Goal: Transaction & Acquisition: Book appointment/travel/reservation

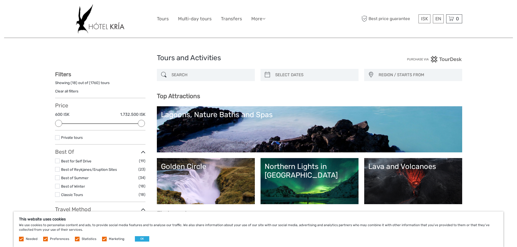
select select
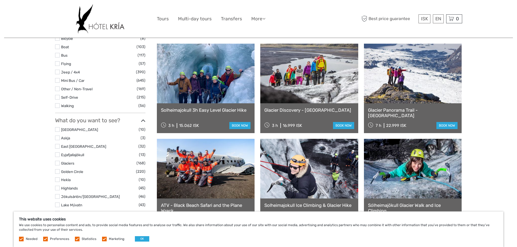
scroll to position [190, 0]
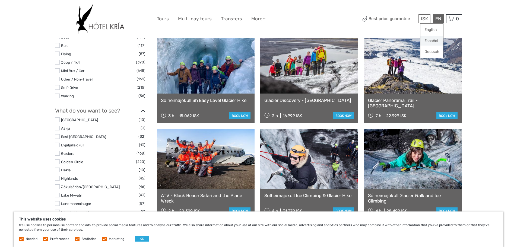
click at [433, 43] on link "Español" at bounding box center [432, 41] width 23 height 10
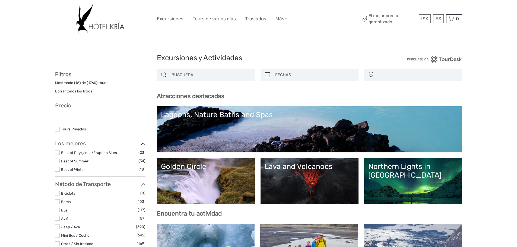
select select
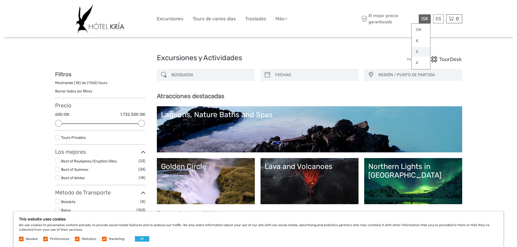
click at [414, 52] on link "$" at bounding box center [421, 52] width 18 height 10
click at [420, 52] on link "$" at bounding box center [421, 52] width 18 height 10
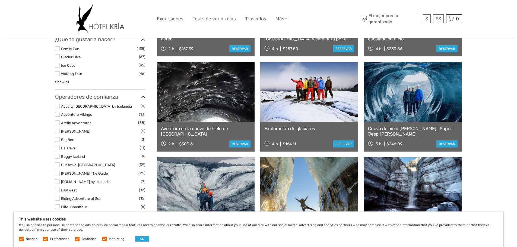
scroll to position [353, 0]
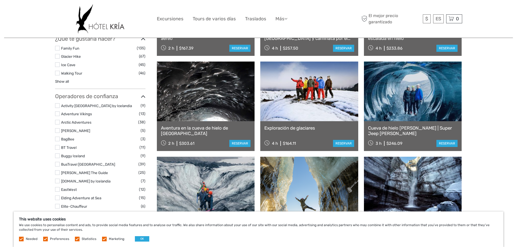
click at [209, 127] on link "Aventura en la cueva de hielo de [GEOGRAPHIC_DATA]" at bounding box center [206, 130] width 90 height 11
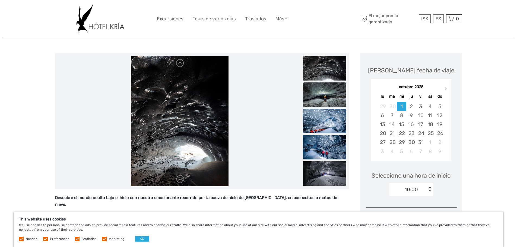
click at [329, 102] on img at bounding box center [324, 95] width 43 height 24
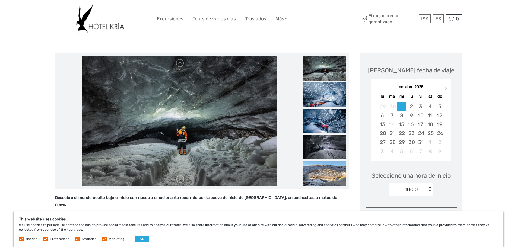
click at [329, 102] on img at bounding box center [324, 95] width 43 height 24
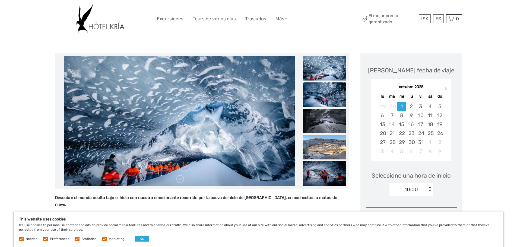
click at [326, 98] on img at bounding box center [324, 95] width 43 height 24
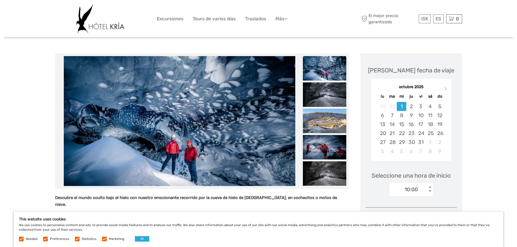
click at [326, 98] on img at bounding box center [324, 95] width 43 height 24
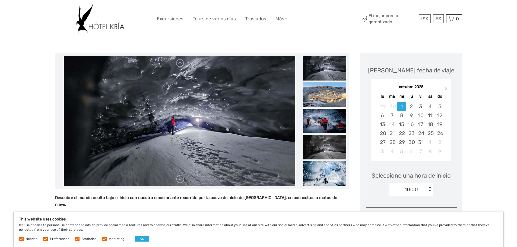
click at [326, 98] on img at bounding box center [324, 95] width 43 height 24
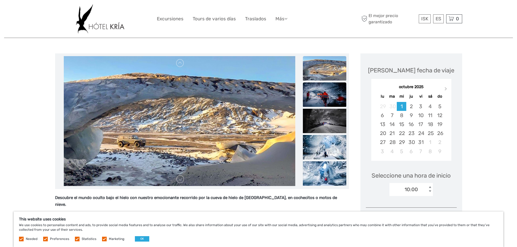
click at [329, 97] on img at bounding box center [324, 95] width 43 height 24
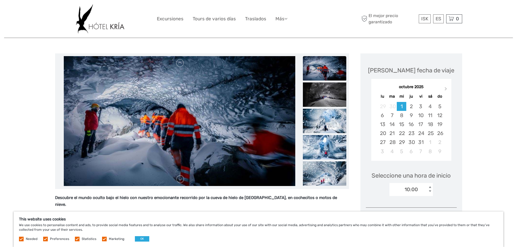
click at [329, 97] on img at bounding box center [324, 95] width 43 height 24
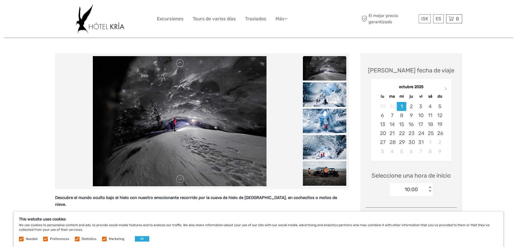
click at [329, 97] on img at bounding box center [324, 95] width 43 height 24
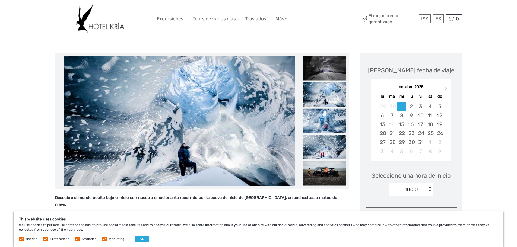
click at [329, 97] on img at bounding box center [324, 94] width 43 height 24
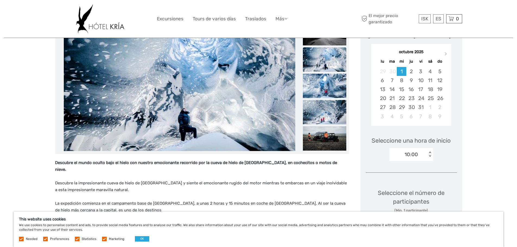
scroll to position [163, 0]
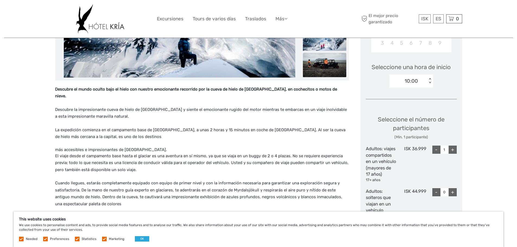
click at [329, 64] on img at bounding box center [324, 65] width 43 height 24
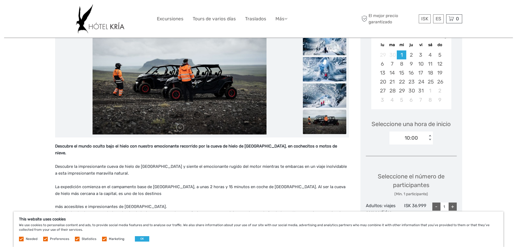
scroll to position [109, 0]
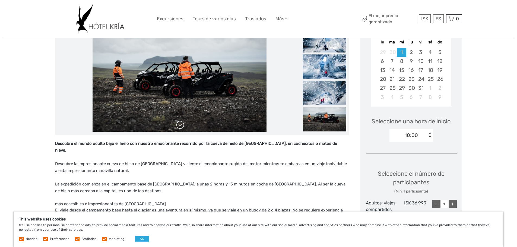
click at [184, 128] on link at bounding box center [180, 125] width 9 height 9
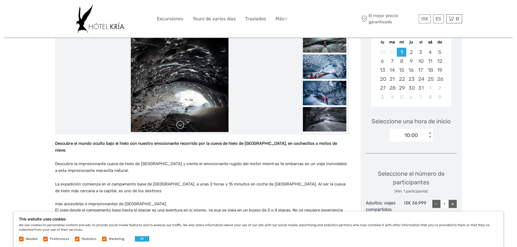
click at [179, 127] on link at bounding box center [180, 125] width 9 height 9
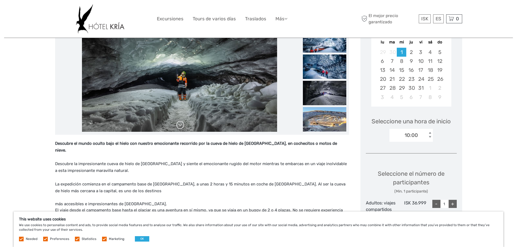
click at [179, 127] on link at bounding box center [180, 125] width 9 height 9
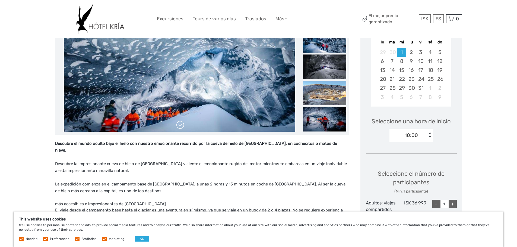
click at [179, 127] on link at bounding box center [180, 125] width 9 height 9
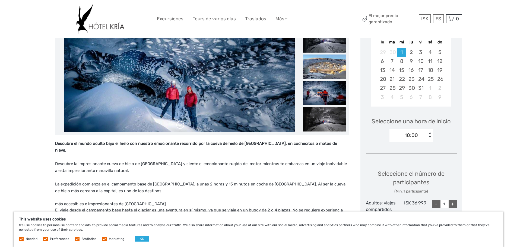
click at [179, 127] on link at bounding box center [180, 125] width 9 height 9
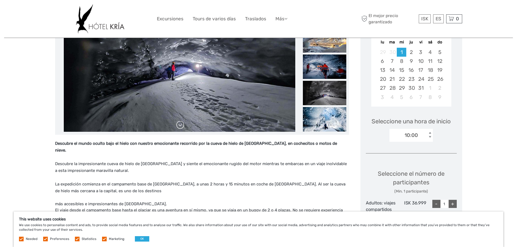
click at [179, 127] on link at bounding box center [180, 125] width 9 height 9
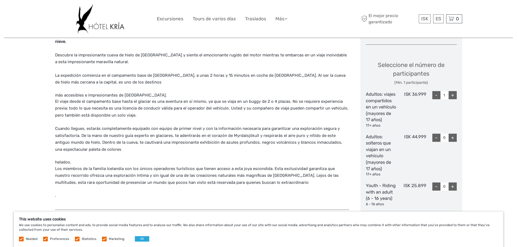
scroll to position [217, 0]
click at [456, 95] on div "+" at bounding box center [453, 96] width 8 height 8
type input "2"
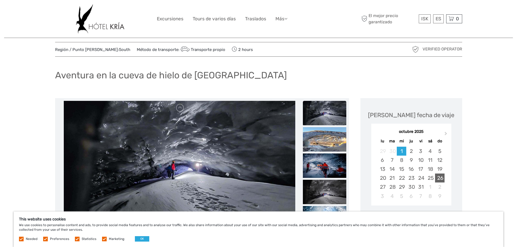
scroll to position [0, 0]
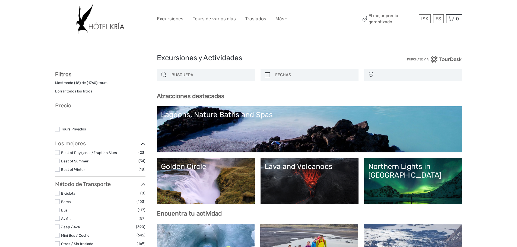
select select
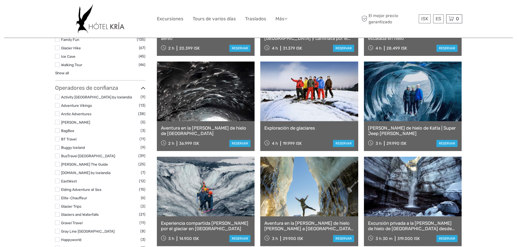
select select
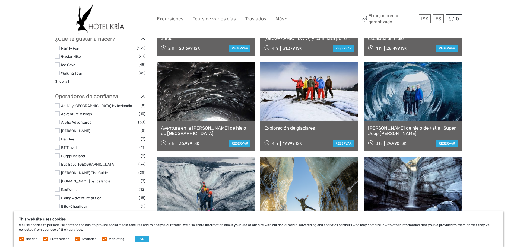
scroll to position [0, 0]
click at [414, 120] on link at bounding box center [413, 92] width 98 height 60
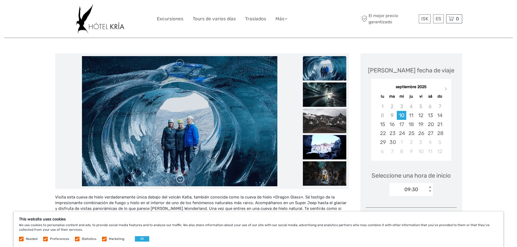
click at [182, 179] on link at bounding box center [180, 179] width 9 height 9
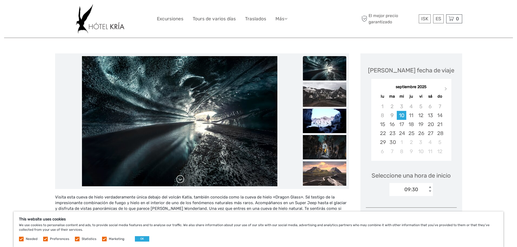
click at [182, 179] on link at bounding box center [180, 179] width 9 height 9
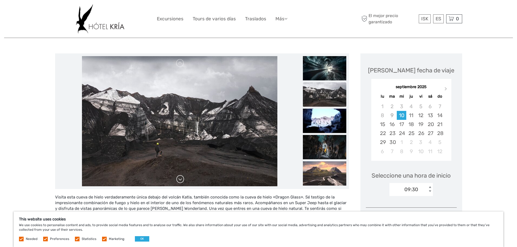
click at [182, 179] on link at bounding box center [180, 179] width 9 height 9
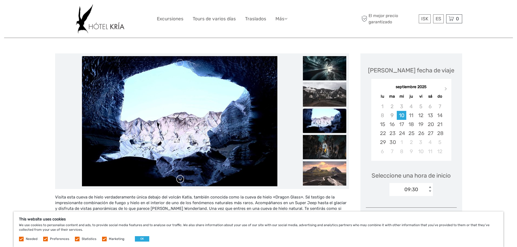
click at [182, 179] on link at bounding box center [180, 179] width 9 height 9
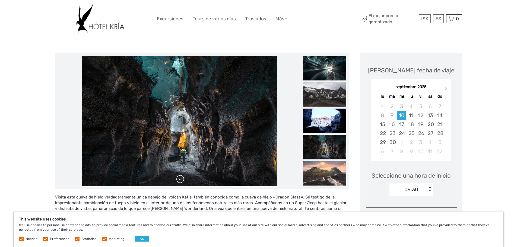
click at [182, 179] on link at bounding box center [180, 179] width 9 height 9
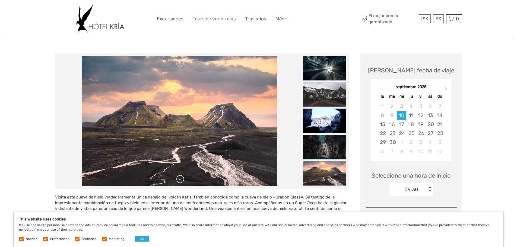
click at [182, 179] on link at bounding box center [180, 179] width 9 height 9
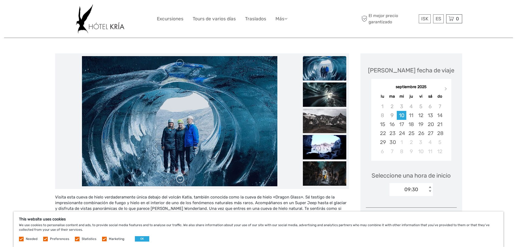
click at [182, 179] on link at bounding box center [180, 179] width 9 height 9
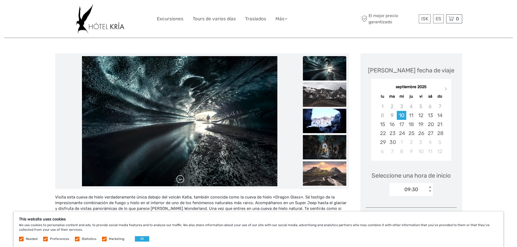
click at [182, 179] on link at bounding box center [180, 179] width 9 height 9
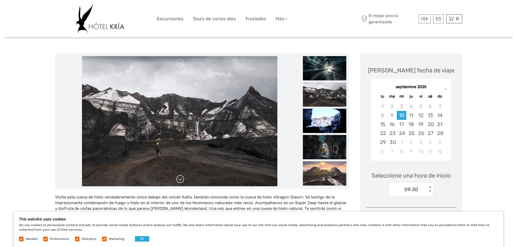
click at [182, 179] on link at bounding box center [180, 179] width 9 height 9
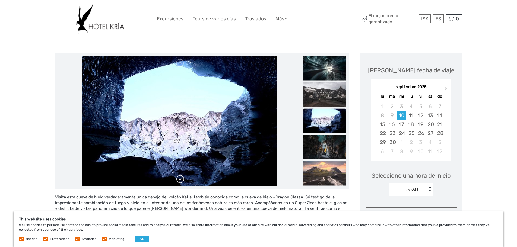
click at [182, 179] on link at bounding box center [180, 179] width 9 height 9
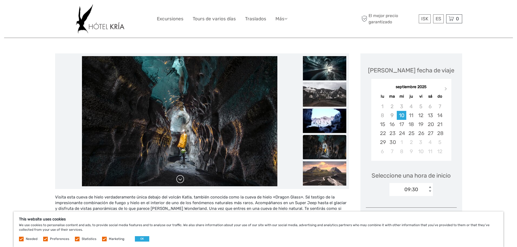
click at [182, 179] on link at bounding box center [180, 179] width 9 height 9
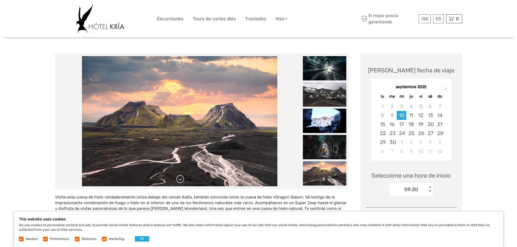
click at [182, 179] on link at bounding box center [180, 179] width 9 height 9
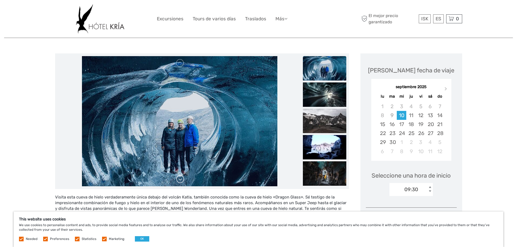
click at [182, 179] on div at bounding box center [180, 121] width 244 height 130
click at [182, 179] on link at bounding box center [180, 179] width 9 height 9
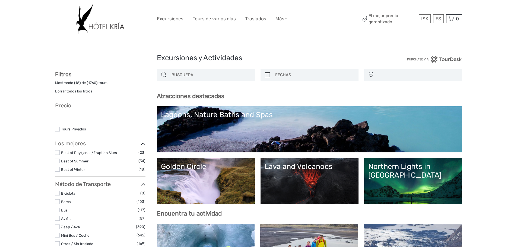
select select
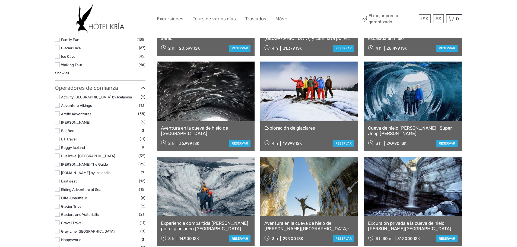
select select
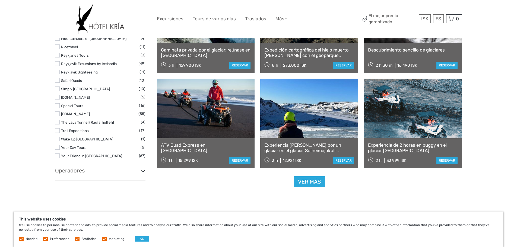
scroll to position [625, 0]
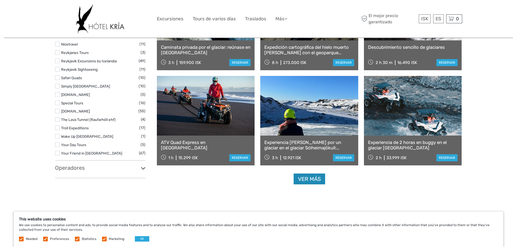
click at [310, 180] on link "Ver más" at bounding box center [310, 179] width 32 height 11
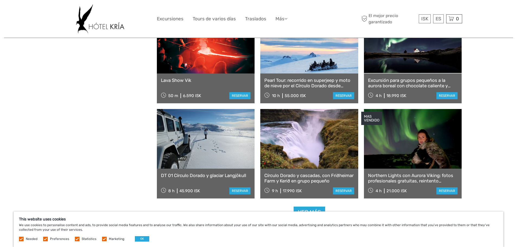
scroll to position [1141, 0]
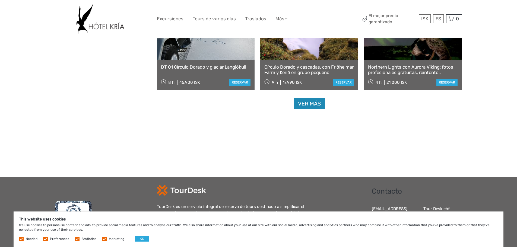
click at [307, 103] on link "Ver más" at bounding box center [310, 103] width 32 height 11
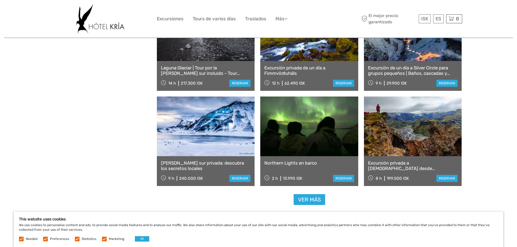
scroll to position [1657, 0]
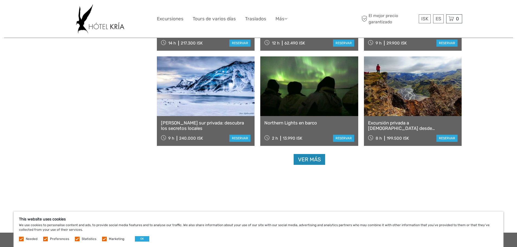
click at [316, 159] on link "Ver más" at bounding box center [310, 159] width 32 height 11
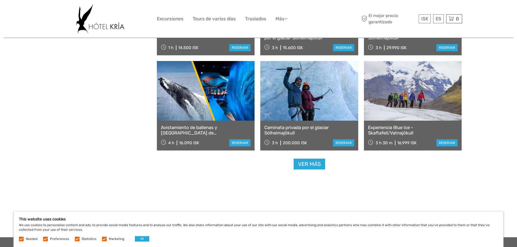
scroll to position [2227, 0]
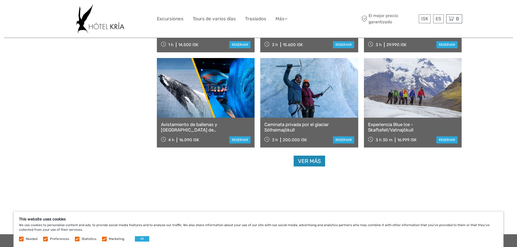
click at [313, 159] on link "Ver más" at bounding box center [310, 161] width 32 height 11
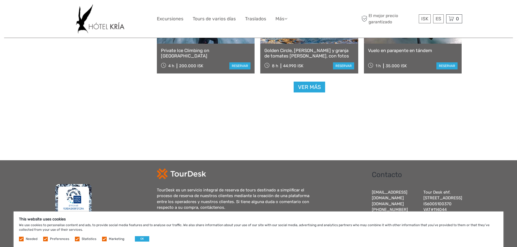
scroll to position [2879, 0]
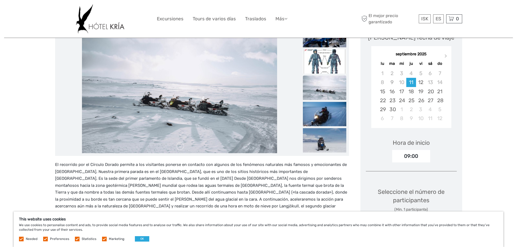
scroll to position [81, 0]
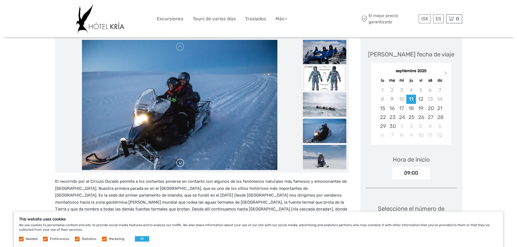
click at [180, 159] on link at bounding box center [180, 163] width 9 height 9
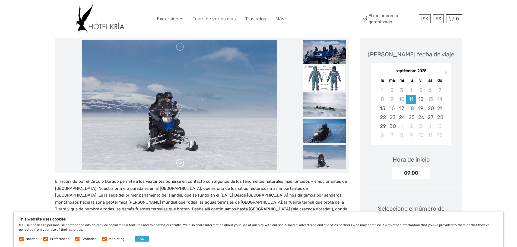
click at [180, 159] on link at bounding box center [180, 163] width 9 height 9
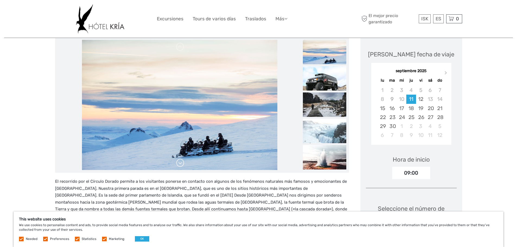
click at [180, 159] on link at bounding box center [180, 163] width 9 height 9
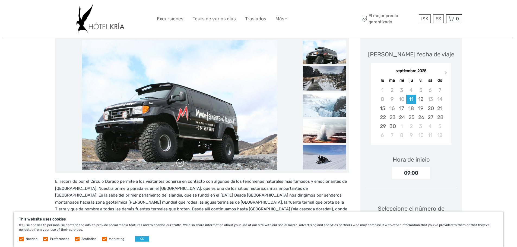
click at [180, 159] on link at bounding box center [180, 163] width 9 height 9
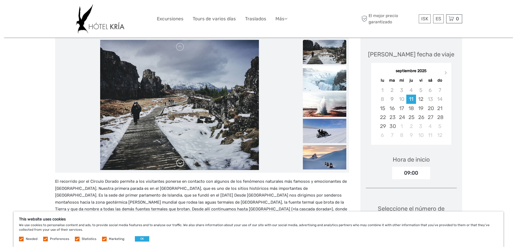
click at [180, 159] on link at bounding box center [180, 163] width 9 height 9
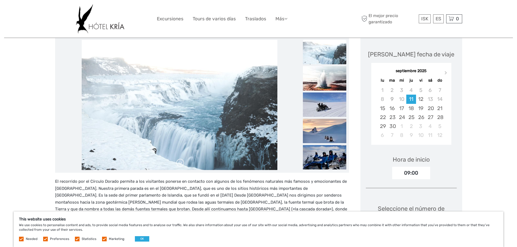
click at [180, 159] on link at bounding box center [180, 163] width 9 height 9
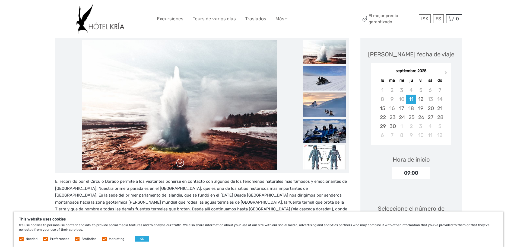
click at [180, 159] on link at bounding box center [180, 163] width 9 height 9
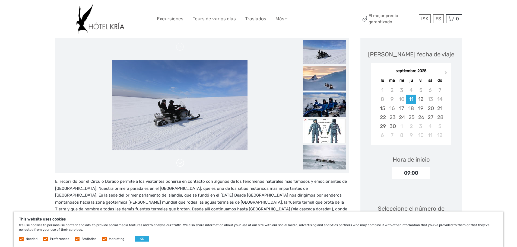
click at [180, 159] on link at bounding box center [180, 163] width 9 height 9
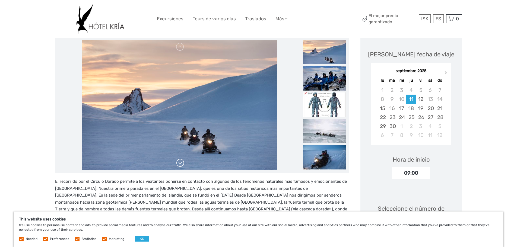
click at [180, 159] on link at bounding box center [180, 163] width 9 height 9
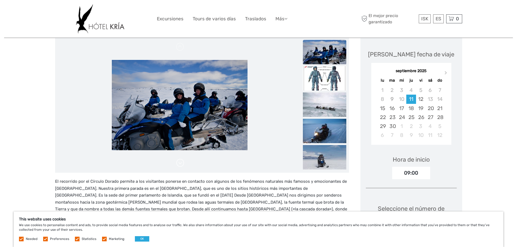
click at [180, 159] on link at bounding box center [180, 163] width 9 height 9
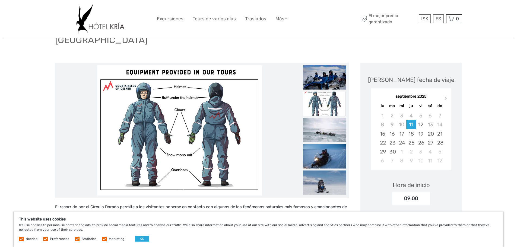
scroll to position [54, 0]
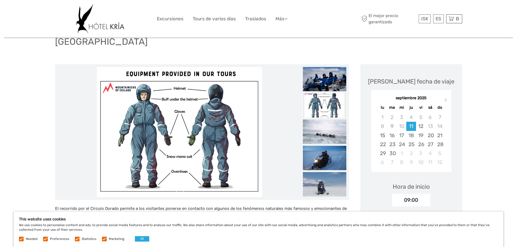
click at [180, 186] on link at bounding box center [180, 190] width 9 height 9
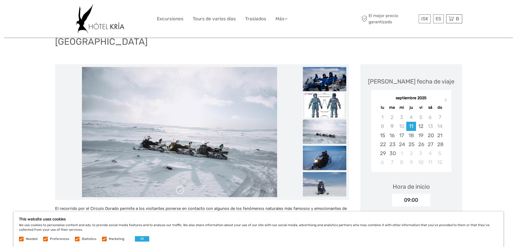
click at [180, 186] on link at bounding box center [180, 190] width 9 height 9
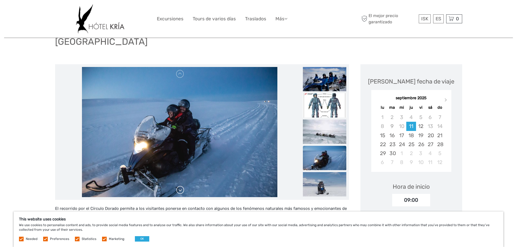
click at [180, 186] on link at bounding box center [180, 190] width 9 height 9
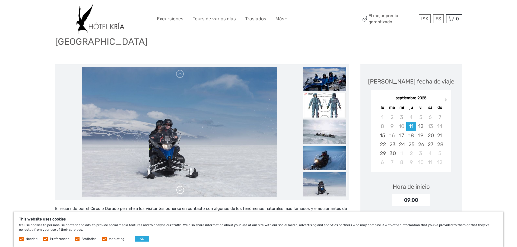
click at [180, 186] on link at bounding box center [180, 190] width 9 height 9
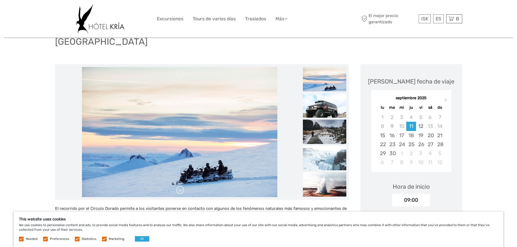
click at [180, 180] on div at bounding box center [180, 132] width 244 height 130
click at [180, 186] on link at bounding box center [180, 190] width 9 height 9
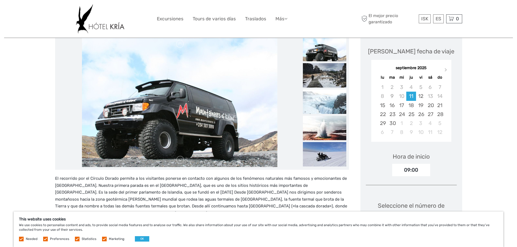
scroll to position [163, 0]
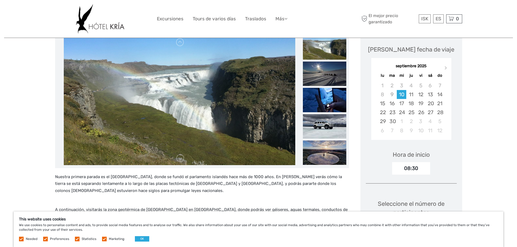
scroll to position [81, 0]
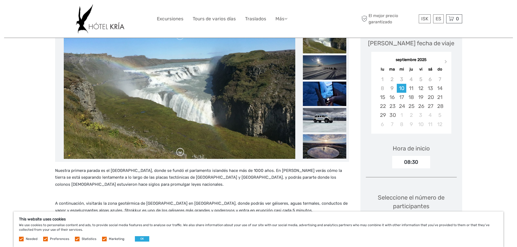
click at [181, 155] on link at bounding box center [180, 152] width 9 height 9
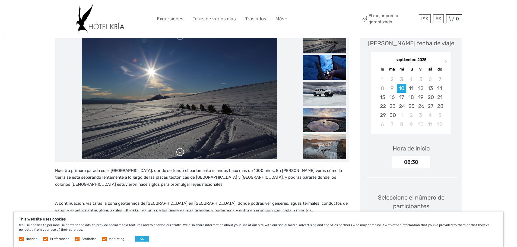
click at [180, 148] on link at bounding box center [180, 152] width 9 height 9
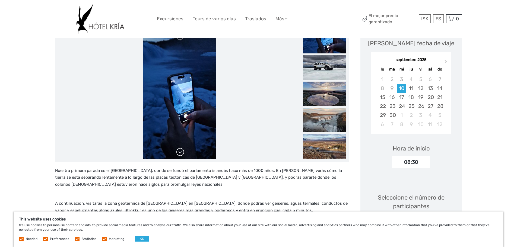
click at [180, 148] on link at bounding box center [180, 152] width 9 height 9
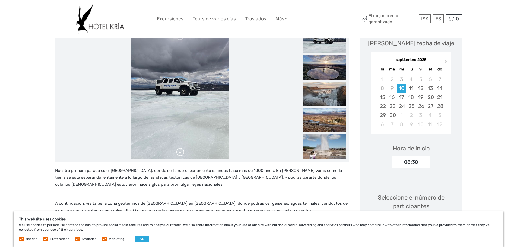
click at [180, 148] on link at bounding box center [180, 152] width 9 height 9
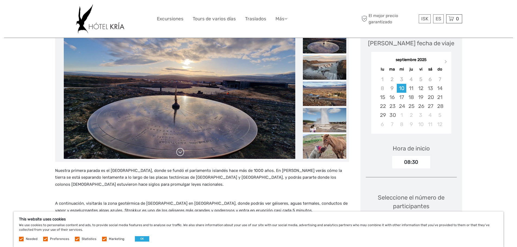
click at [180, 148] on link at bounding box center [180, 152] width 9 height 9
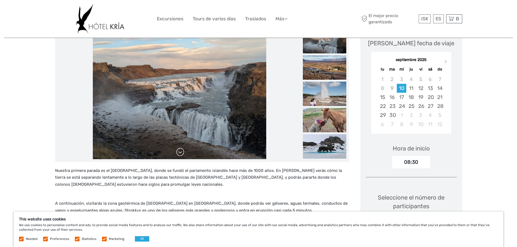
click at [180, 148] on link at bounding box center [180, 152] width 9 height 9
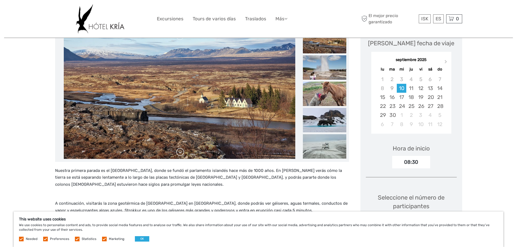
click at [180, 148] on link at bounding box center [180, 152] width 9 height 9
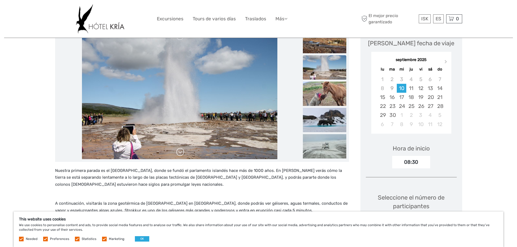
click at [180, 148] on link at bounding box center [180, 152] width 9 height 9
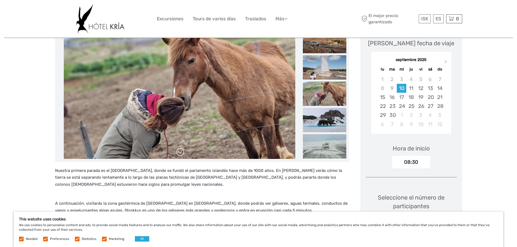
click at [180, 148] on link at bounding box center [180, 152] width 9 height 9
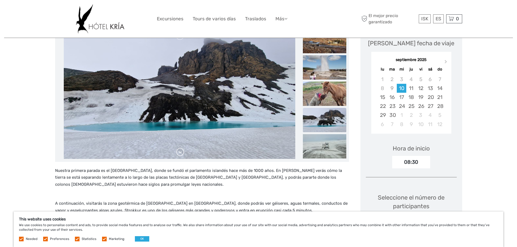
click at [180, 148] on link at bounding box center [180, 152] width 9 height 9
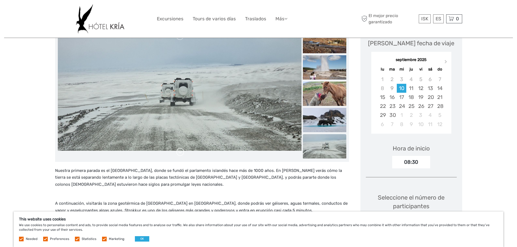
click at [180, 148] on link at bounding box center [180, 152] width 9 height 9
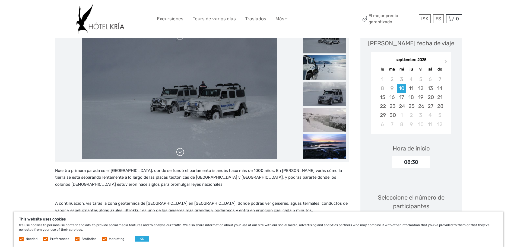
click at [180, 148] on link at bounding box center [180, 152] width 9 height 9
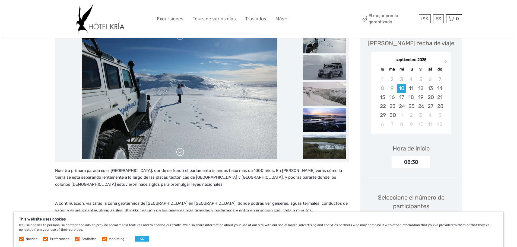
click at [180, 148] on link at bounding box center [180, 152] width 9 height 9
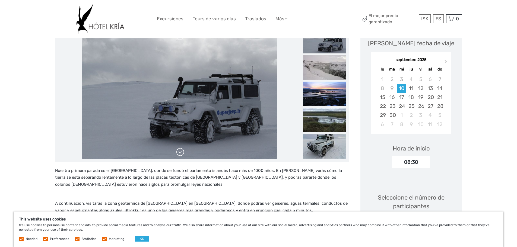
click at [180, 148] on link at bounding box center [180, 152] width 9 height 9
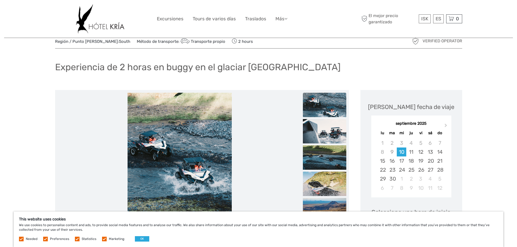
scroll to position [27, 0]
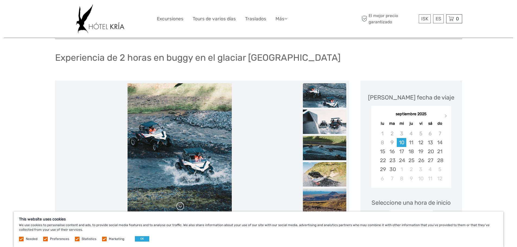
click at [182, 208] on link at bounding box center [180, 206] width 9 height 9
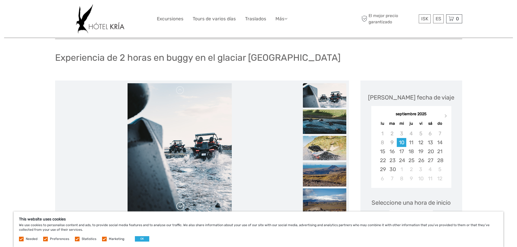
click at [182, 207] on link at bounding box center [180, 206] width 9 height 9
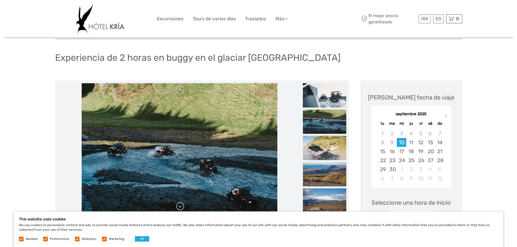
click at [182, 206] on link at bounding box center [180, 206] width 9 height 9
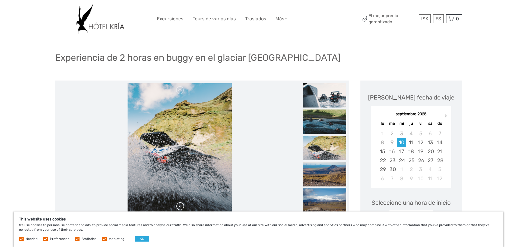
click at [182, 206] on link at bounding box center [180, 206] width 9 height 9
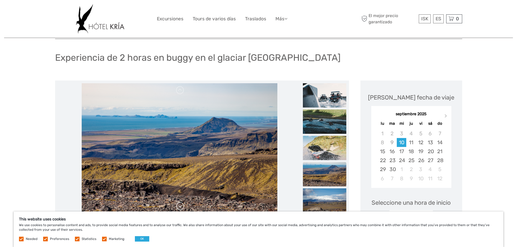
click at [182, 206] on link at bounding box center [180, 206] width 9 height 9
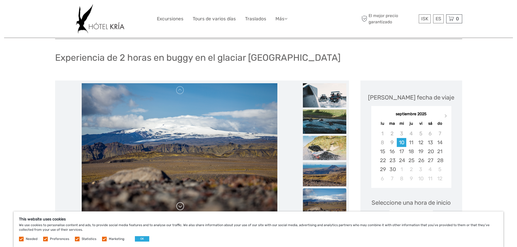
click at [182, 206] on link at bounding box center [180, 206] width 9 height 9
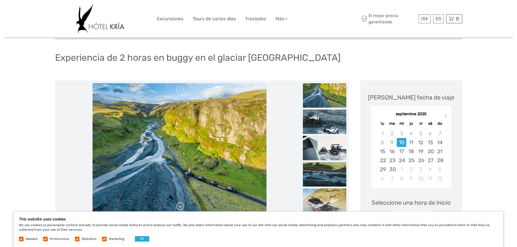
click at [182, 206] on link at bounding box center [180, 206] width 9 height 9
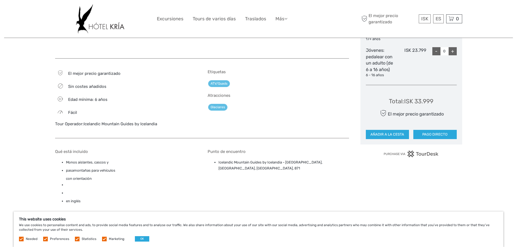
scroll to position [407, 0]
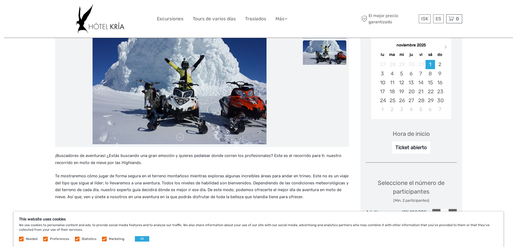
scroll to position [81, 0]
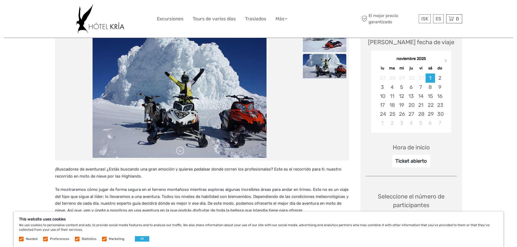
click at [179, 153] on link at bounding box center [180, 151] width 9 height 9
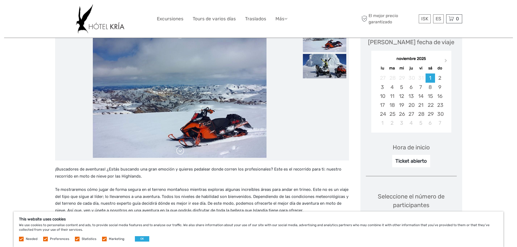
click at [179, 152] on link at bounding box center [180, 151] width 9 height 9
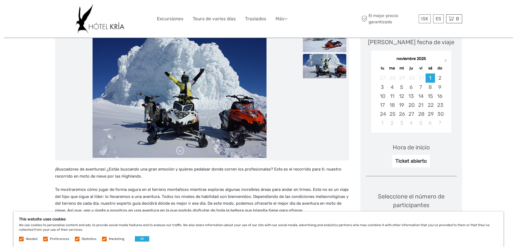
click at [179, 152] on link at bounding box center [180, 151] width 9 height 9
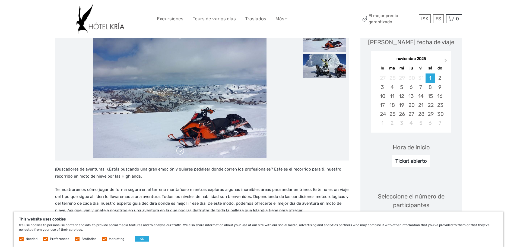
click at [179, 152] on link at bounding box center [180, 151] width 9 height 9
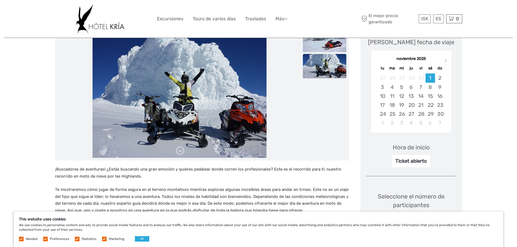
click at [179, 152] on link at bounding box center [180, 151] width 9 height 9
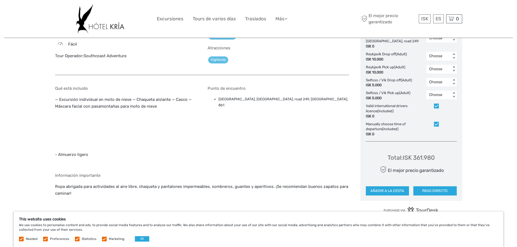
scroll to position [306, 0]
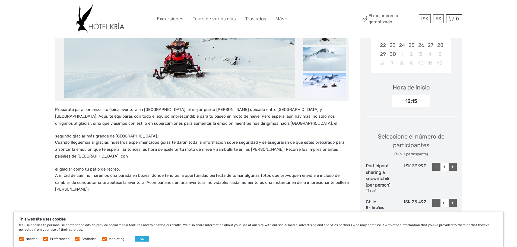
scroll to position [81, 0]
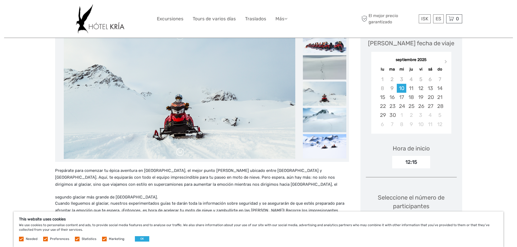
click at [180, 152] on link at bounding box center [180, 152] width 9 height 9
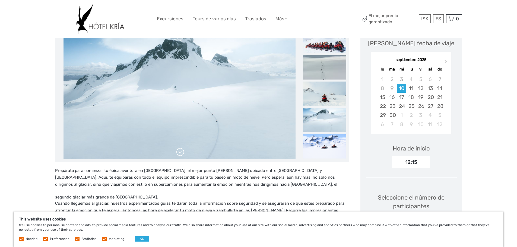
click at [180, 152] on link at bounding box center [180, 152] width 9 height 9
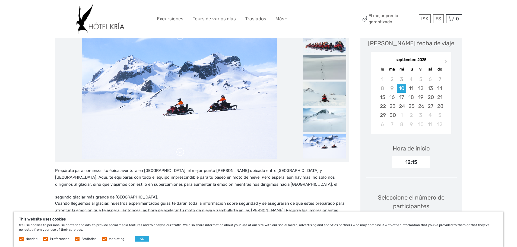
click at [180, 152] on link at bounding box center [180, 152] width 9 height 9
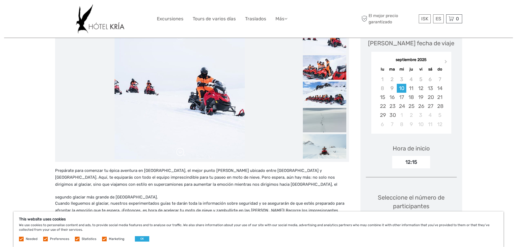
click at [180, 152] on link at bounding box center [180, 152] width 9 height 9
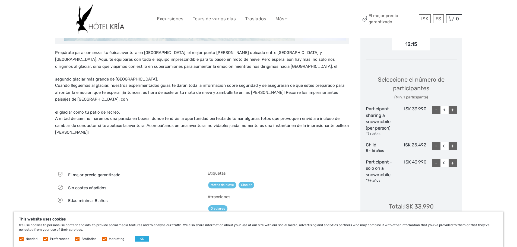
scroll to position [190, 0]
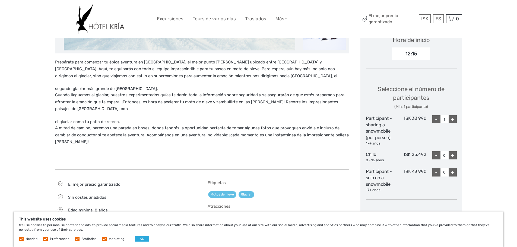
click at [454, 116] on div "+" at bounding box center [453, 119] width 8 height 8
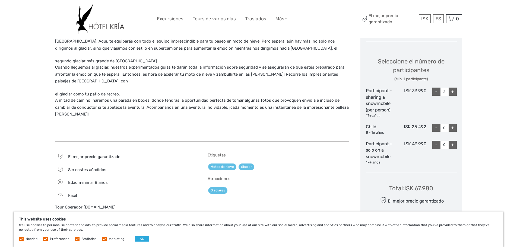
scroll to position [217, 0]
click at [439, 93] on div "-" at bounding box center [437, 92] width 8 height 8
type input "1"
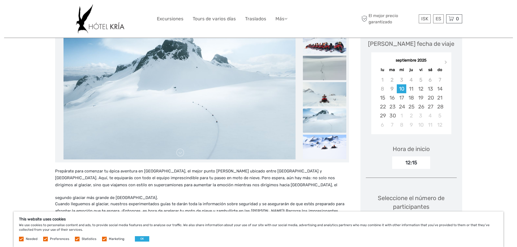
scroll to position [0, 0]
